Goal: Task Accomplishment & Management: Use online tool/utility

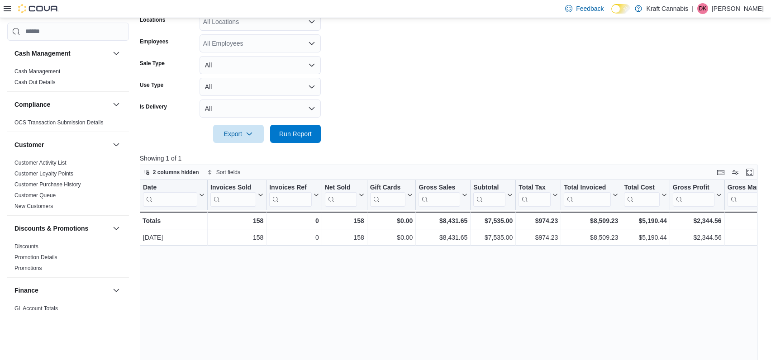
scroll to position [600, 0]
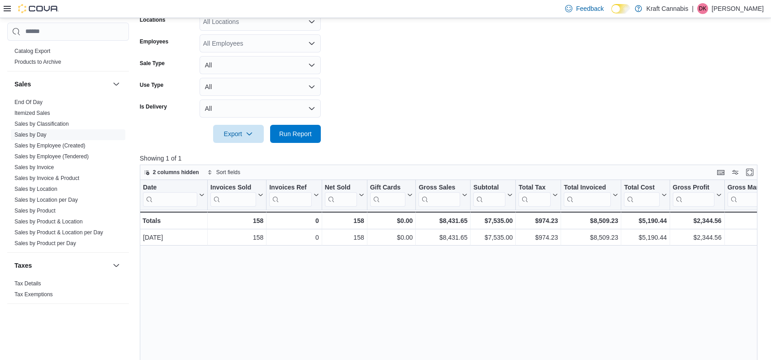
click at [506, 9] on div "Feedback Dark Mode Kraft Cannabis | DK [PERSON_NAME]" at bounding box center [385, 9] width 771 height 18
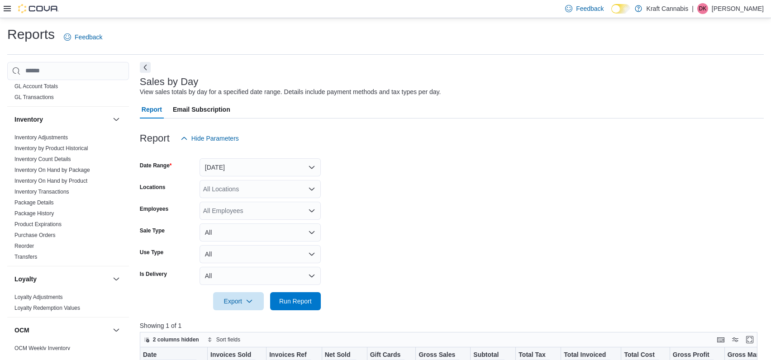
scroll to position [259, 0]
click at [43, 182] on link "Inventory On Hand by Product" at bounding box center [50, 183] width 73 height 6
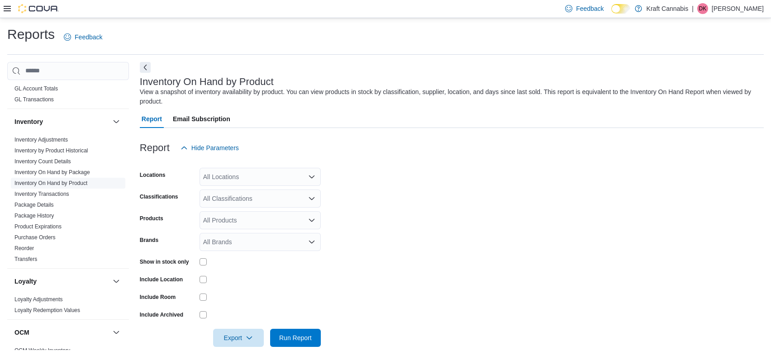
scroll to position [5, 0]
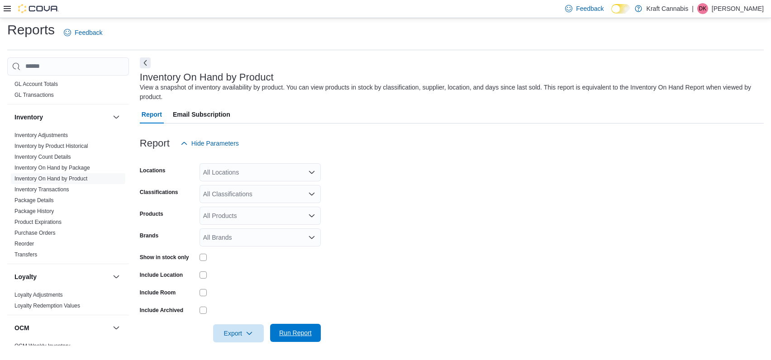
click at [296, 327] on span "Run Report" at bounding box center [295, 333] width 40 height 18
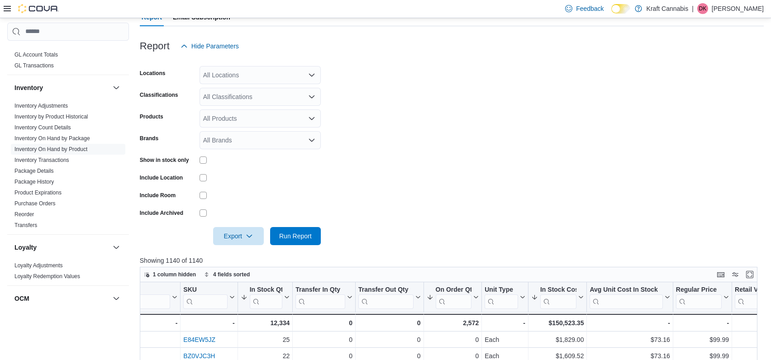
scroll to position [65, 0]
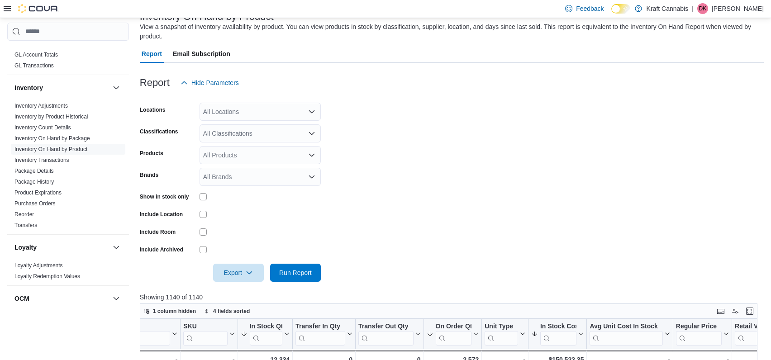
click at [258, 132] on div "All Classifications" at bounding box center [259, 133] width 121 height 18
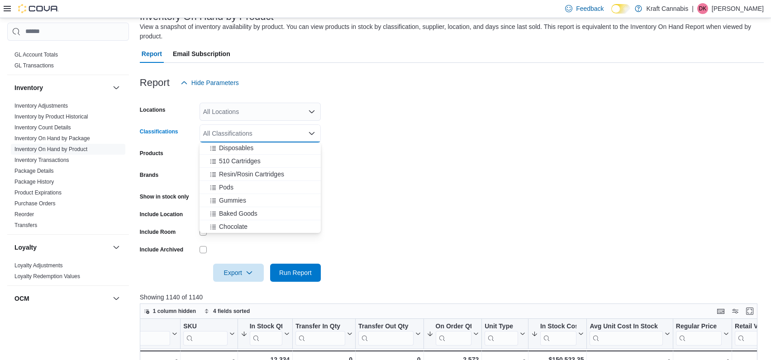
scroll to position [423, 0]
click at [279, 136] on div "All Classifications" at bounding box center [259, 133] width 121 height 18
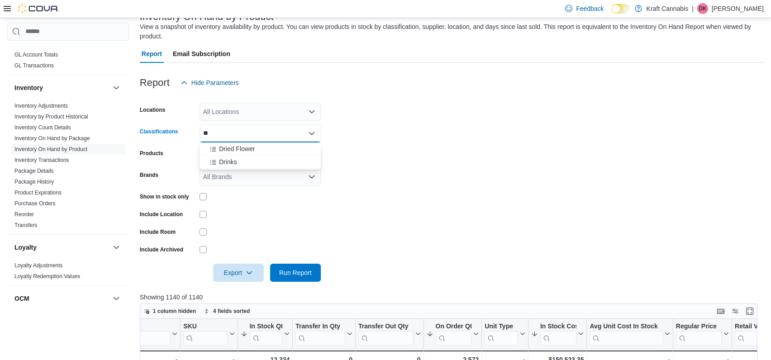
scroll to position [0, 0]
type input "******"
click at [235, 149] on span "Drinks" at bounding box center [228, 148] width 18 height 9
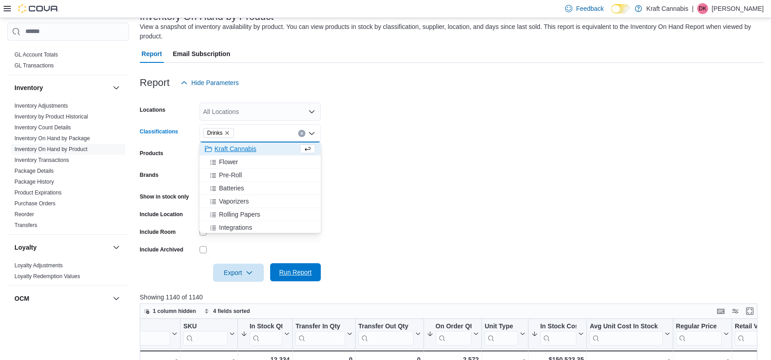
click at [303, 270] on span "Run Report" at bounding box center [295, 272] width 33 height 9
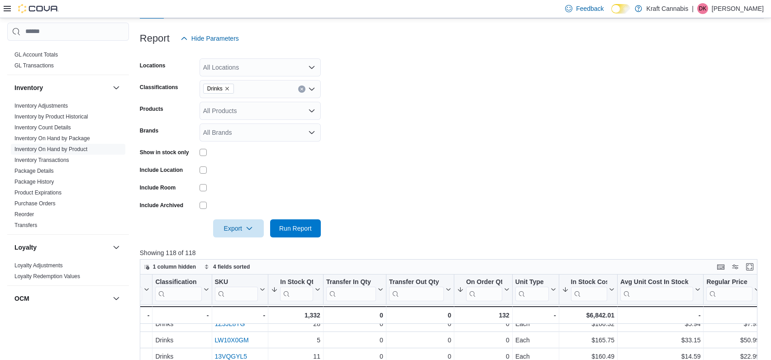
scroll to position [109, 0]
click at [302, 89] on icon "Clear input" at bounding box center [301, 89] width 2 height 2
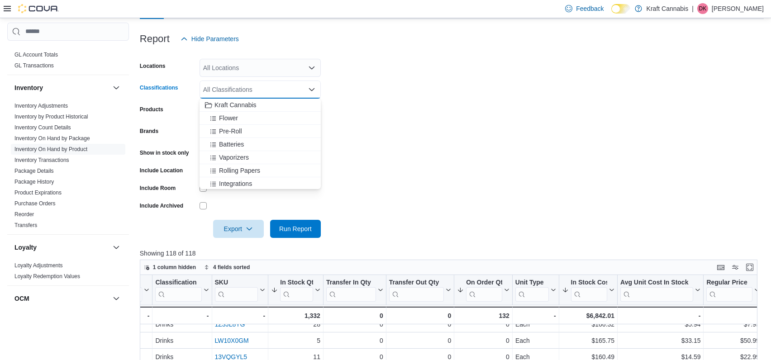
click at [275, 89] on div "All Classifications" at bounding box center [259, 90] width 121 height 18
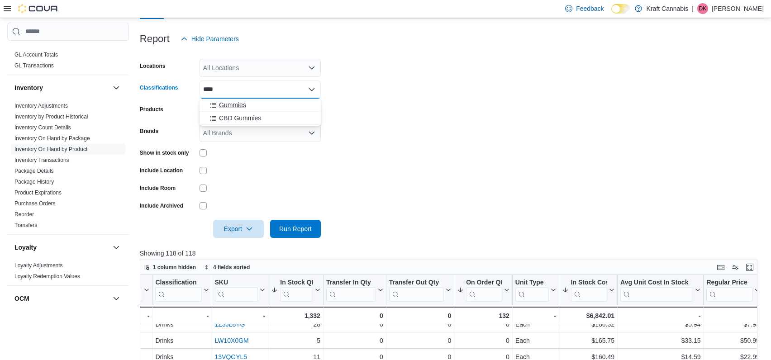
type input "****"
click at [248, 105] on div "Gummies" at bounding box center [260, 104] width 110 height 9
type input "****"
click at [230, 104] on span "Chocolate" at bounding box center [233, 104] width 28 height 9
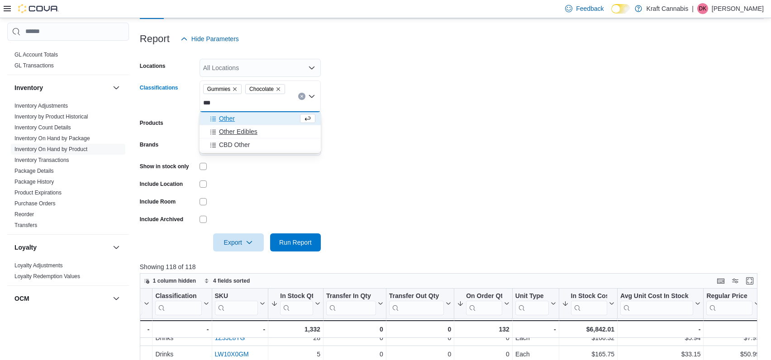
type input "***"
click at [234, 130] on span "Other Edibles" at bounding box center [238, 131] width 38 height 9
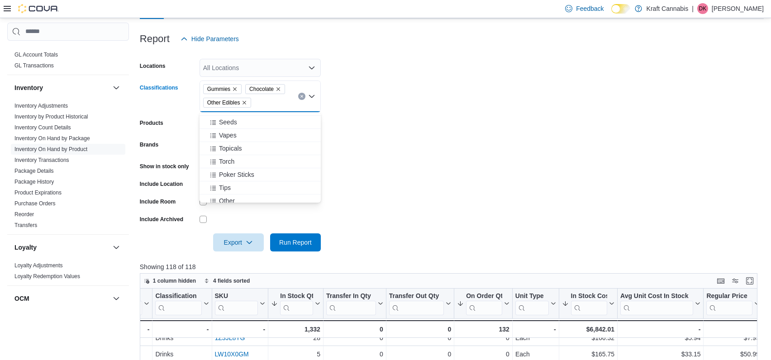
scroll to position [156, 0]
click at [293, 238] on span "Run Report" at bounding box center [295, 241] width 33 height 9
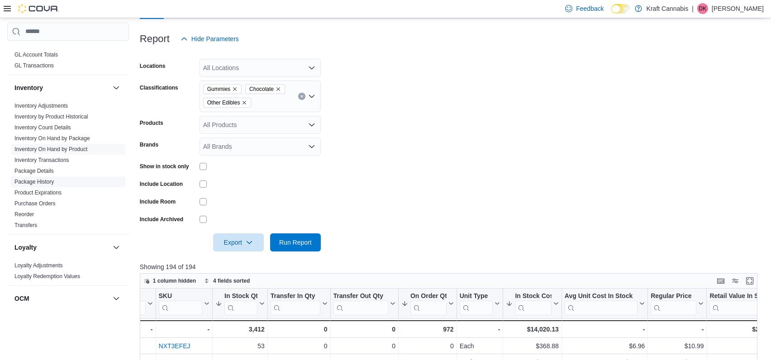
scroll to position [600, 0]
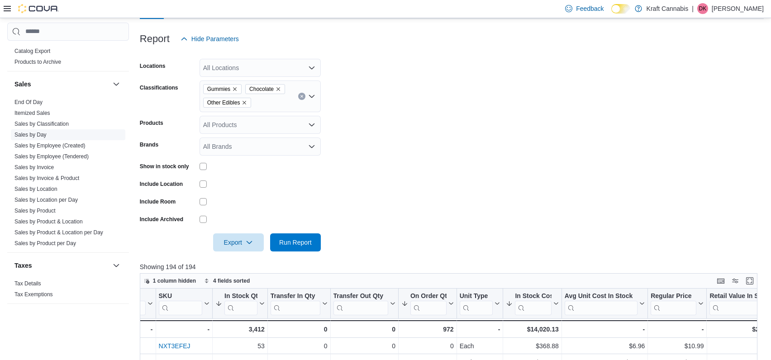
click at [39, 133] on link "Sales by Day" at bounding box center [30, 135] width 32 height 6
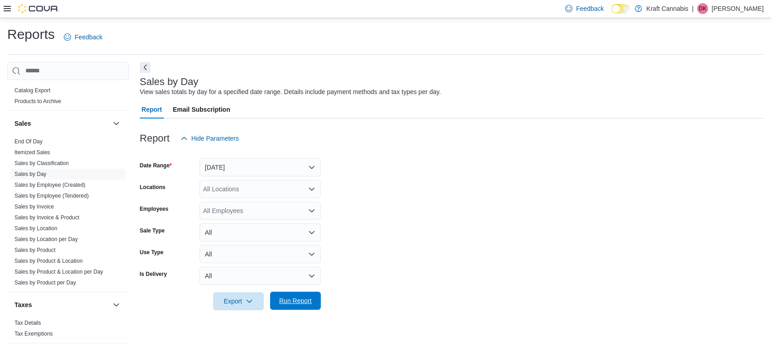
click at [294, 298] on span "Run Report" at bounding box center [295, 300] width 33 height 9
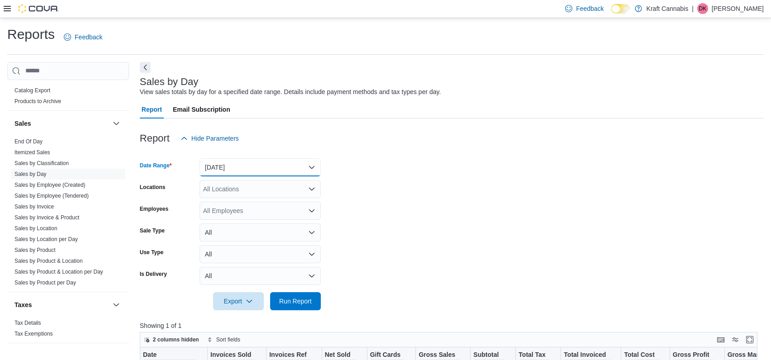
click at [303, 168] on button "[DATE]" at bounding box center [259, 167] width 121 height 18
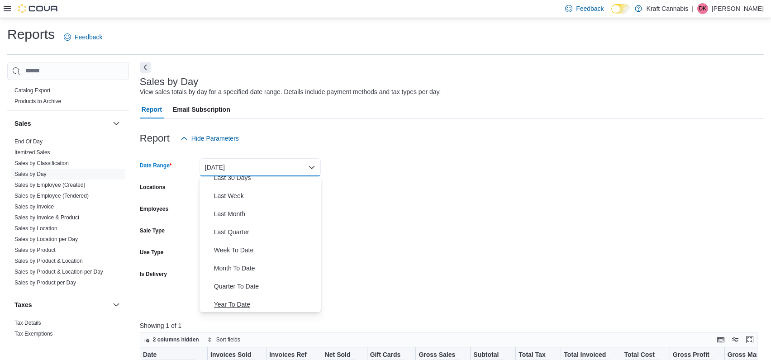
scroll to position [136, 0]
click at [237, 252] on span "Week To Date" at bounding box center [265, 248] width 103 height 11
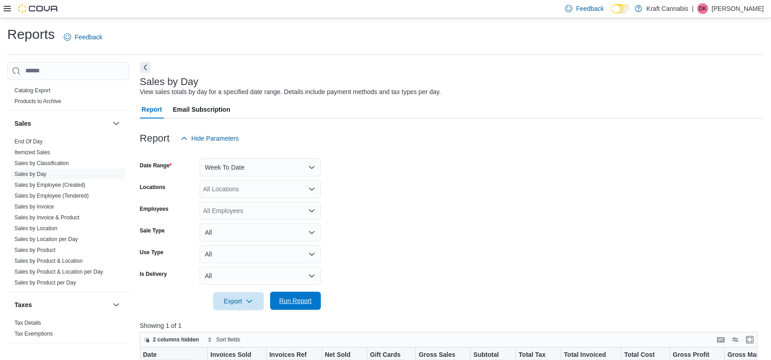
click at [297, 297] on span "Run Report" at bounding box center [295, 300] width 33 height 9
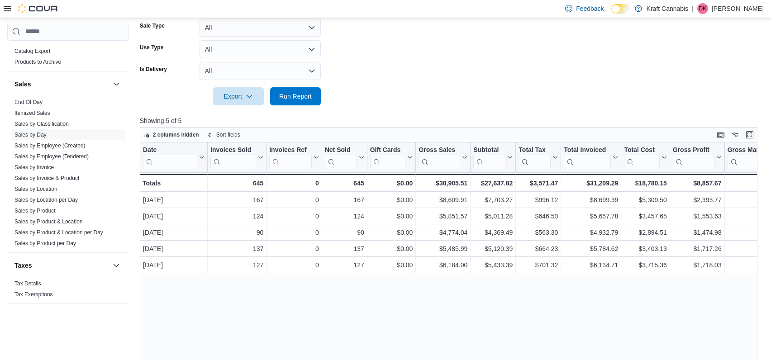
scroll to position [209, 0]
